Goal: Information Seeking & Learning: Find specific fact

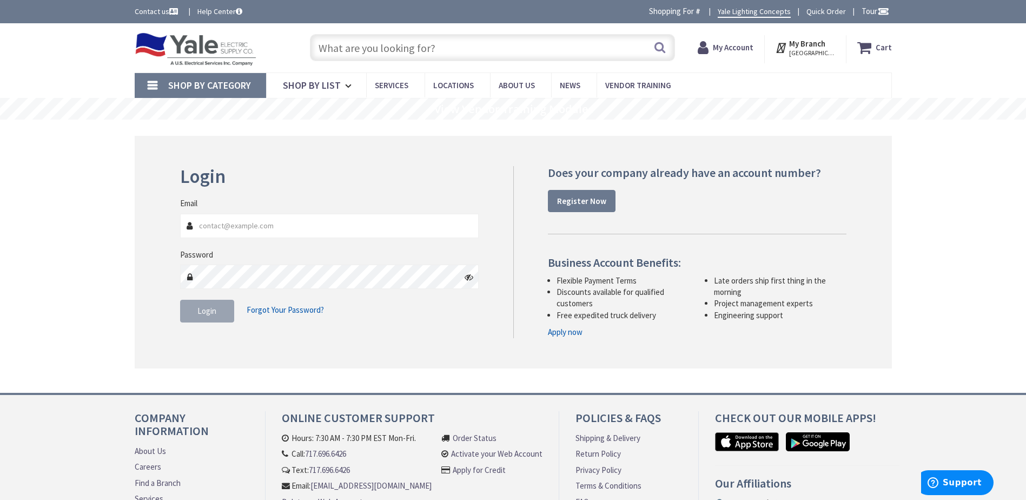
type input "[EMAIL_ADDRESS][DOMAIN_NAME]"
click at [210, 312] on span "Login" at bounding box center [206, 311] width 19 height 10
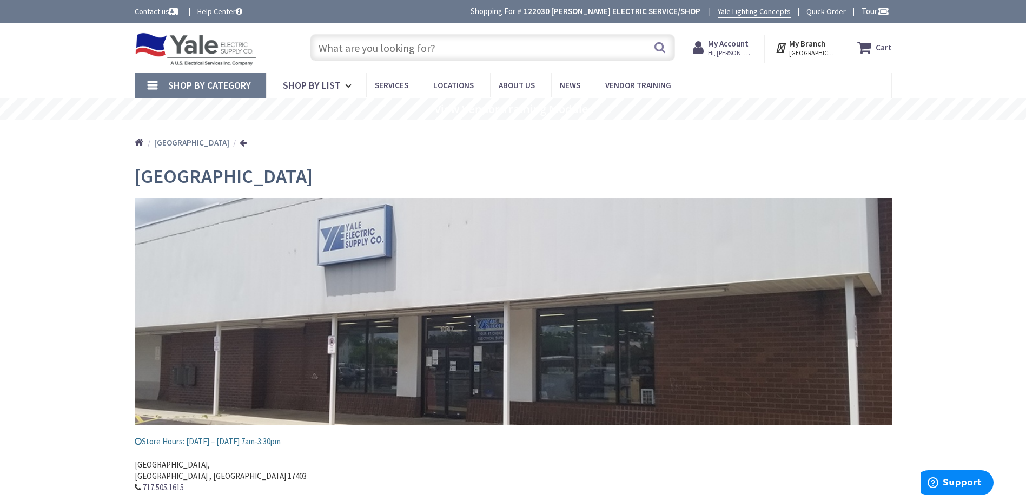
click at [384, 33] on div "Search" at bounding box center [490, 47] width 370 height 35
click at [372, 52] on input "text" at bounding box center [492, 47] width 365 height 27
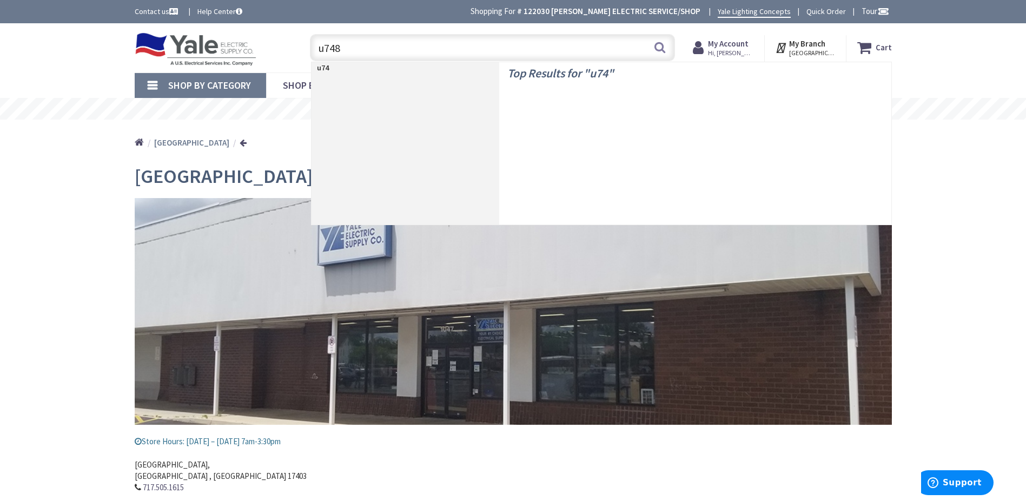
type input "u7487"
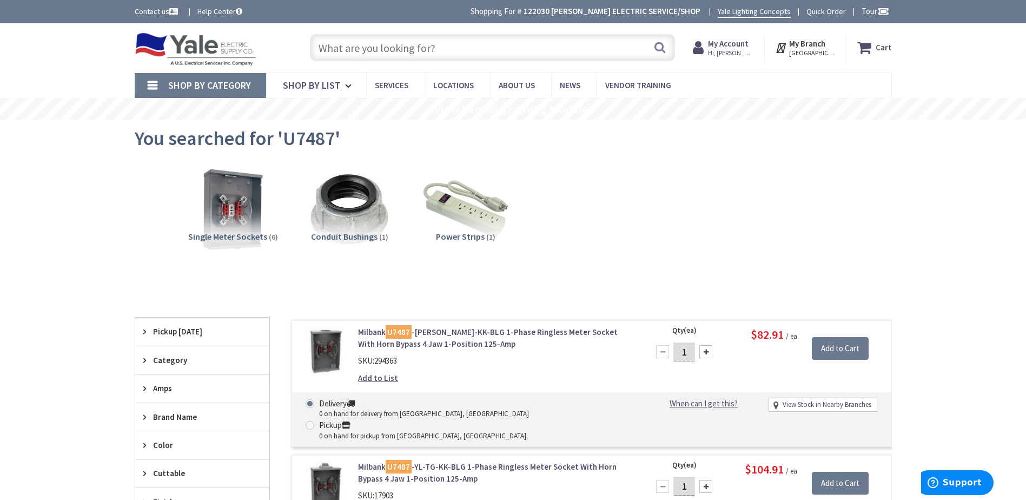
click at [525, 37] on input "text" at bounding box center [492, 47] width 365 height 27
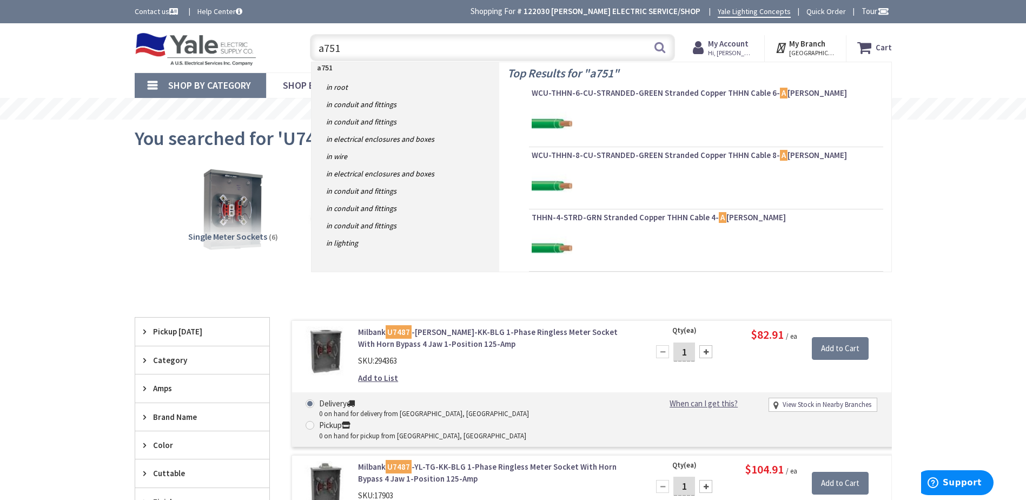
type input "a7515"
